Goal: Book appointment/travel/reservation

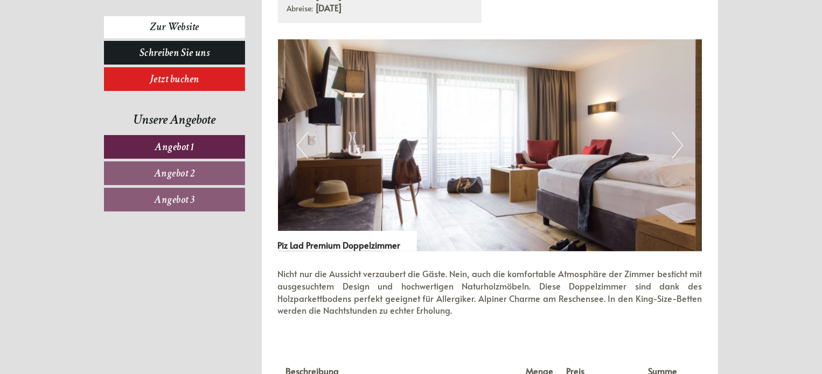
scroll to position [2148, 0]
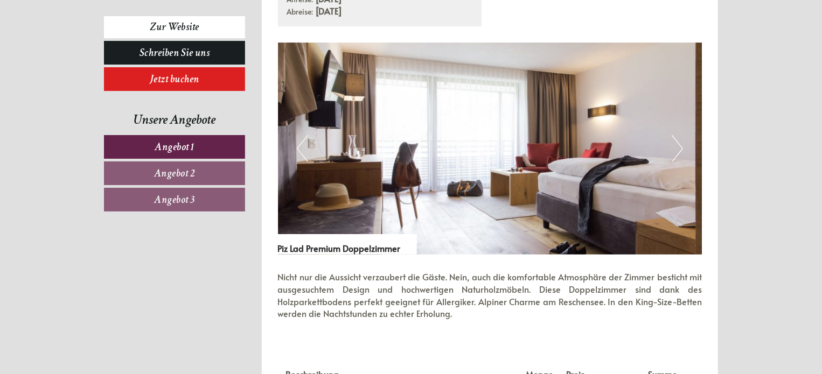
click at [476, 144] on img at bounding box center [490, 149] width 424 height 212
click at [677, 152] on button "Next" at bounding box center [677, 148] width 11 height 27
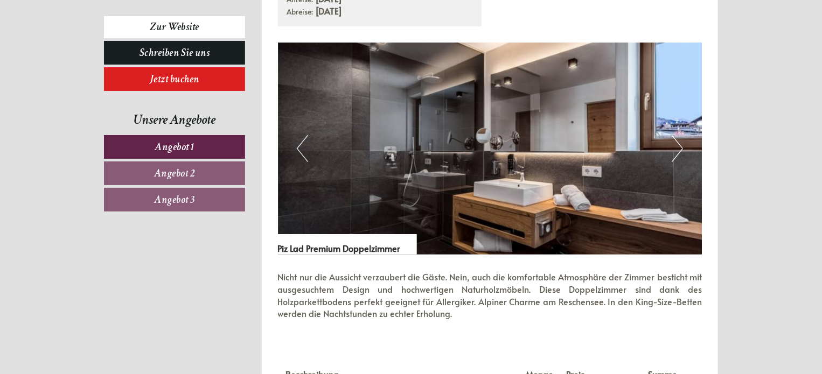
click at [673, 153] on button "Next" at bounding box center [677, 148] width 11 height 27
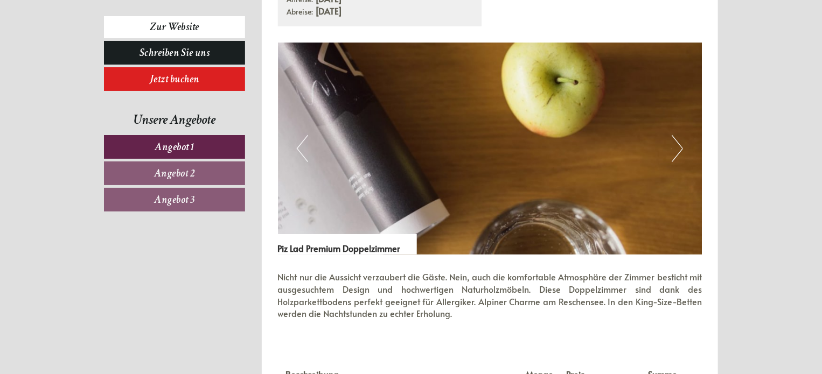
click at [672, 148] on button "Next" at bounding box center [677, 148] width 11 height 27
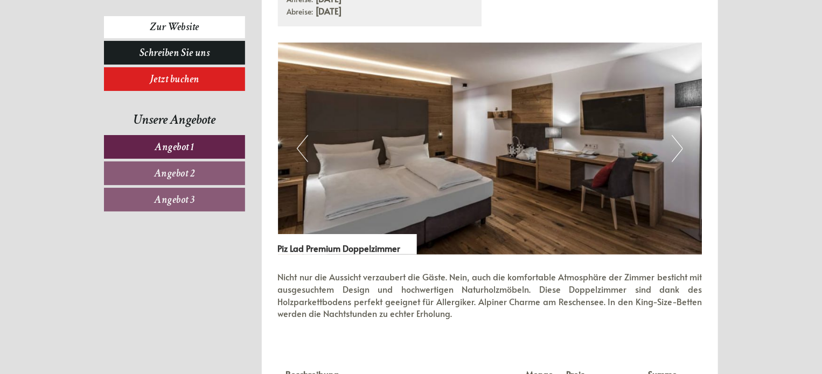
click at [681, 148] on button "Next" at bounding box center [677, 148] width 11 height 27
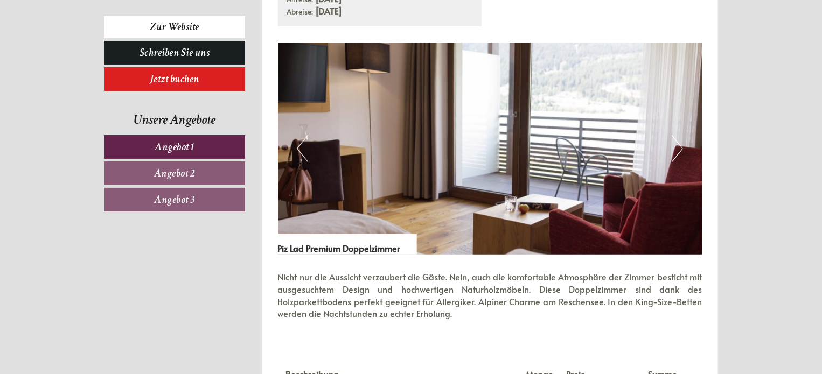
click at [677, 154] on button "Next" at bounding box center [677, 148] width 11 height 27
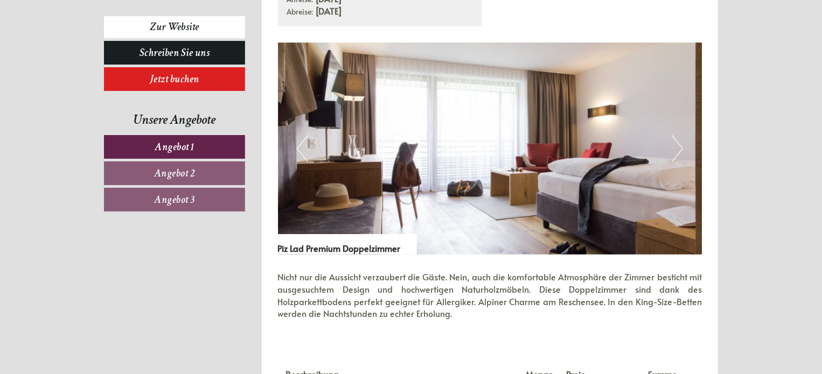
click at [677, 153] on button "Next" at bounding box center [677, 148] width 11 height 27
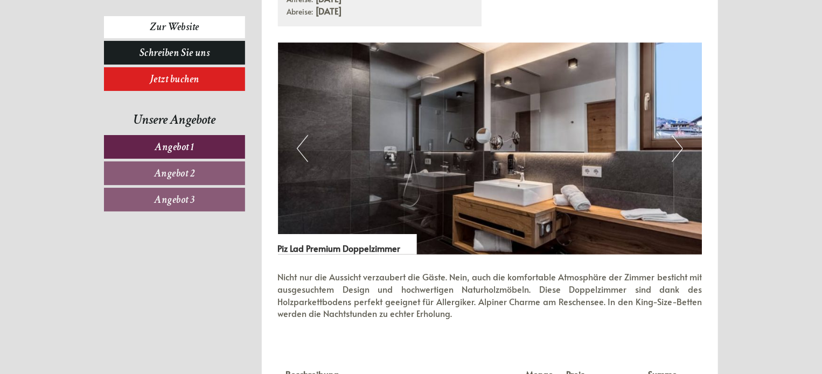
click at [675, 153] on button "Next" at bounding box center [677, 148] width 11 height 27
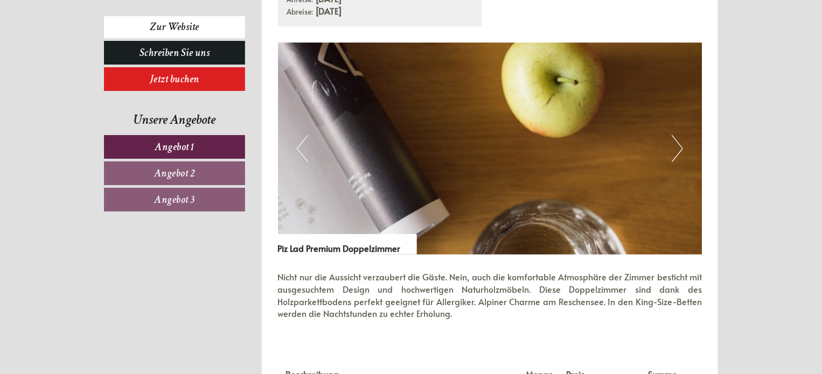
click at [677, 151] on button "Next" at bounding box center [677, 148] width 11 height 27
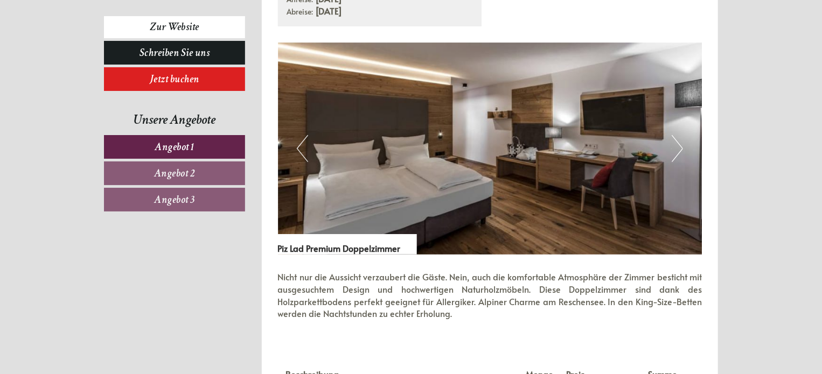
click at [676, 152] on button "Next" at bounding box center [677, 148] width 11 height 27
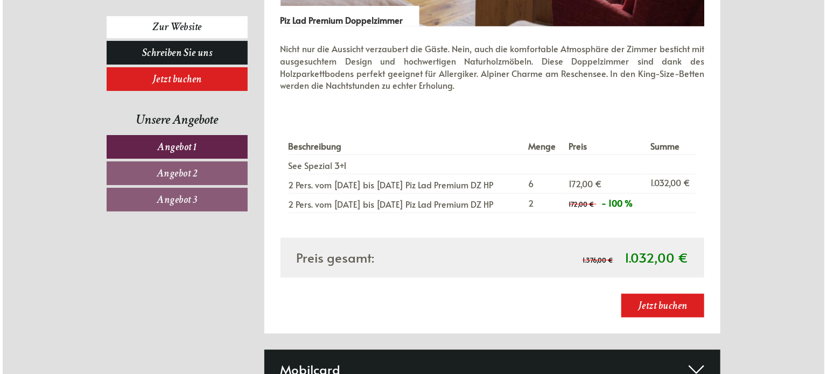
scroll to position [2378, 0]
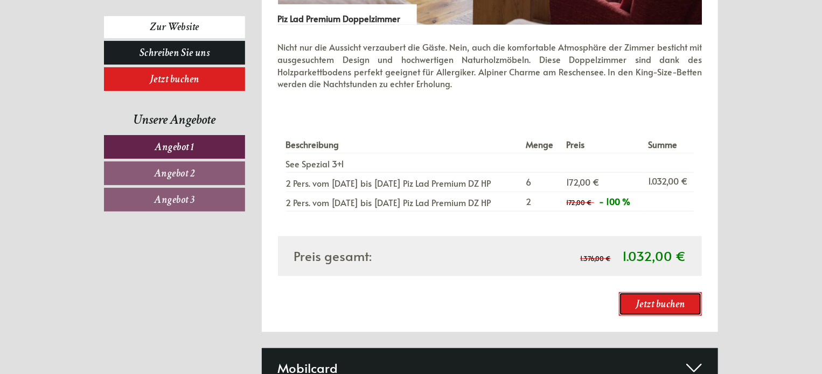
click at [661, 303] on link "Jetzt buchen" at bounding box center [660, 304] width 83 height 24
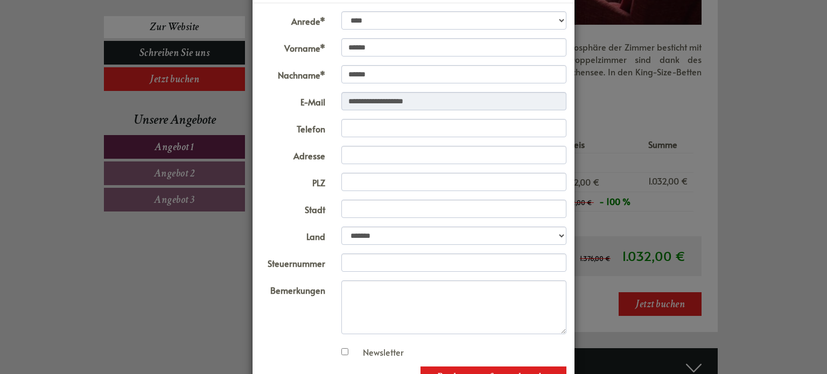
scroll to position [79, 0]
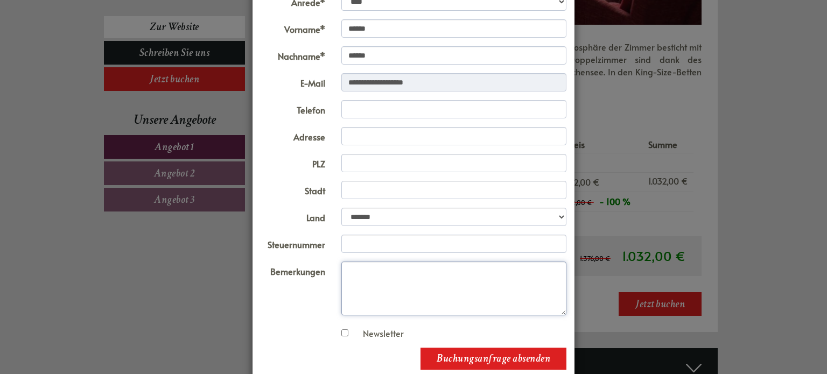
click at [427, 280] on textarea "Bemerkungen" at bounding box center [454, 289] width 226 height 54
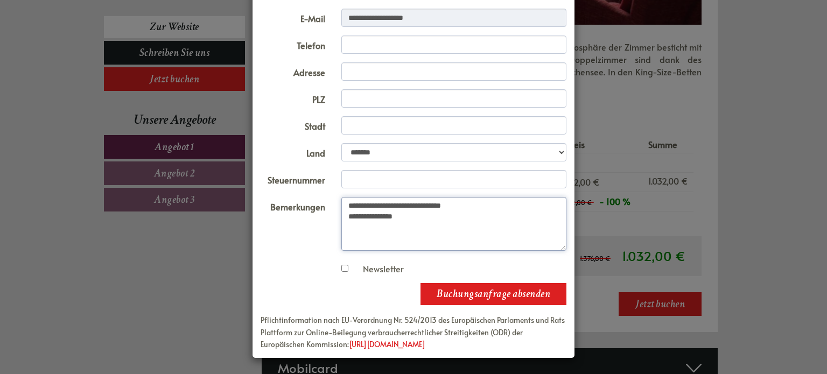
type textarea "**********"
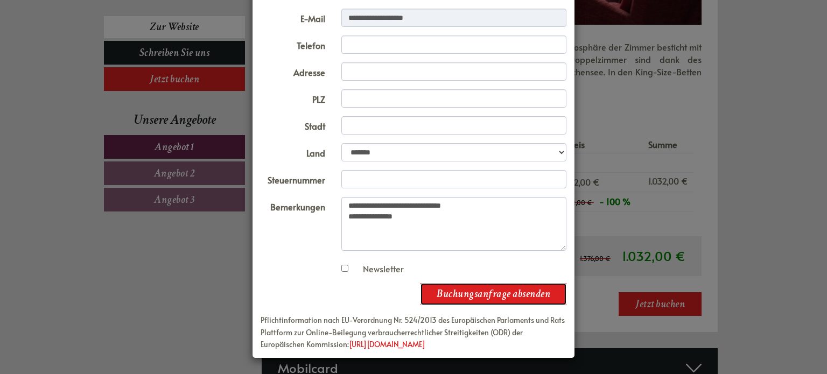
click at [515, 298] on button "Buchungsanfrage absenden" at bounding box center [494, 294] width 146 height 22
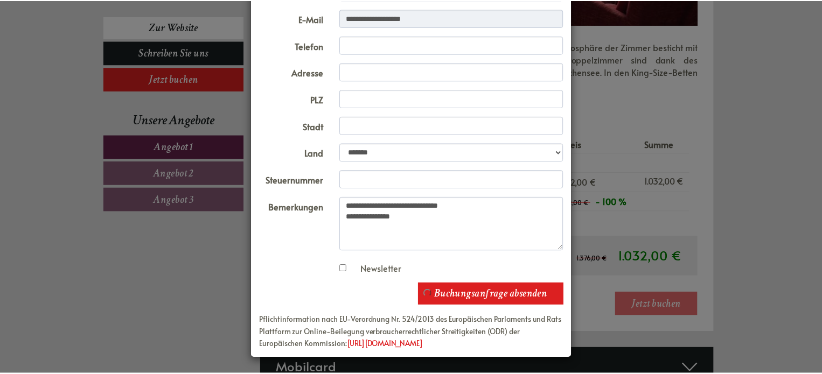
scroll to position [0, 0]
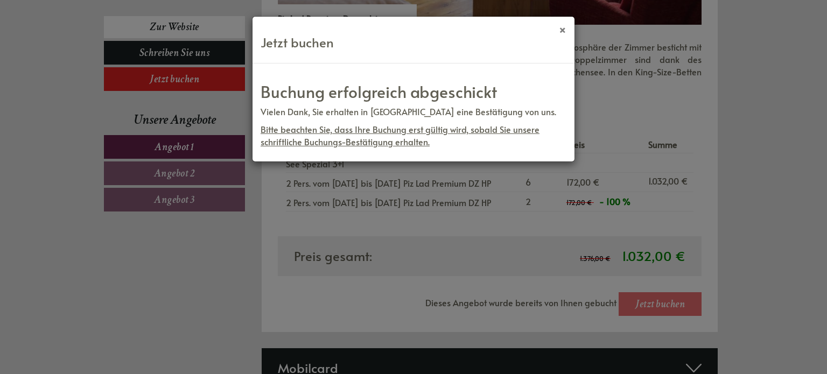
click at [560, 31] on button "×" at bounding box center [563, 29] width 8 height 11
